Goal: Transaction & Acquisition: Purchase product/service

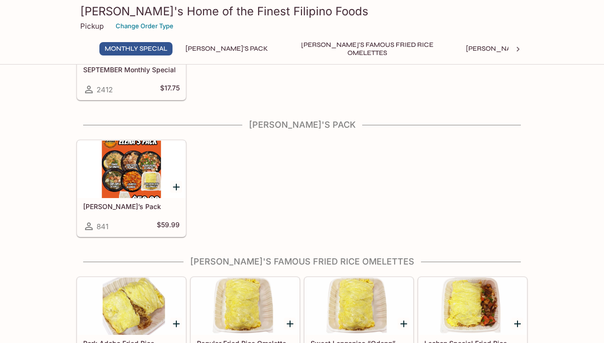
scroll to position [97, 0]
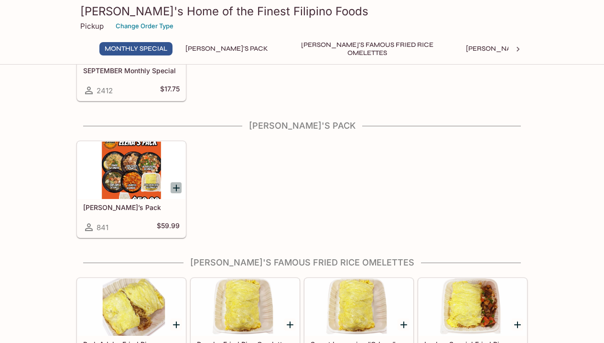
click at [171, 191] on icon "Add Elena’s Pack" at bounding box center [176, 187] width 11 height 11
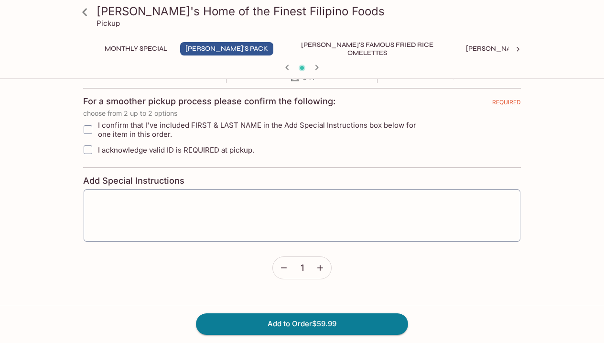
scroll to position [218, 0]
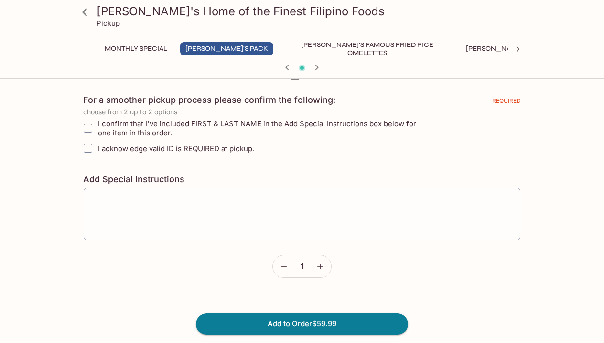
click at [85, 150] on input "I acknowledge valid ID is REQUIRED at pickup." at bounding box center [87, 148] width 19 height 19
checkbox input "true"
click at [88, 128] on input "I confirm that I've included FIRST & LAST NAME in the Add Special Instructions …" at bounding box center [87, 128] width 19 height 19
click at [87, 128] on input "I confirm that I've included FIRST & LAST NAME in the Add Special Instructions …" at bounding box center [87, 128] width 19 height 19
click at [85, 129] on input "I confirm that I've included FIRST & LAST NAME in the Add Special Instructions …" at bounding box center [87, 128] width 19 height 19
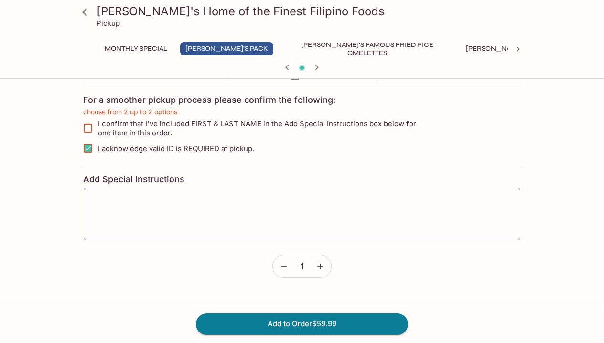
checkbox input "true"
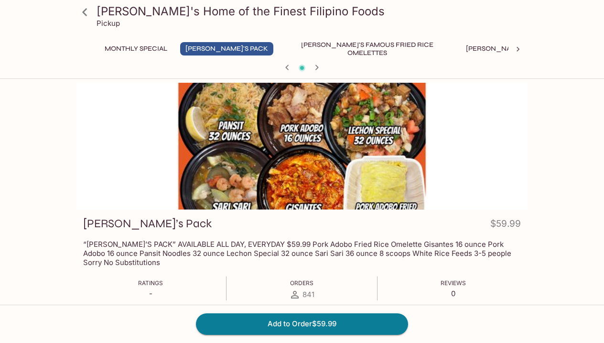
scroll to position [0, 0]
click at [86, 11] on icon at bounding box center [84, 12] width 17 height 17
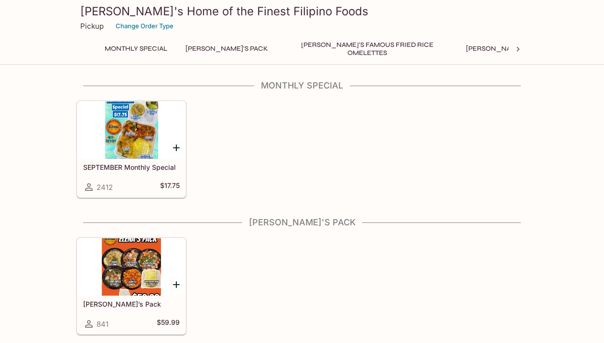
click at [87, 24] on p "Pickup" at bounding box center [91, 26] width 23 height 9
click at [109, 10] on h3 "[PERSON_NAME]'s Home of the Finest Filipino Foods" at bounding box center [302, 11] width 444 height 15
